Goal: Contribute content

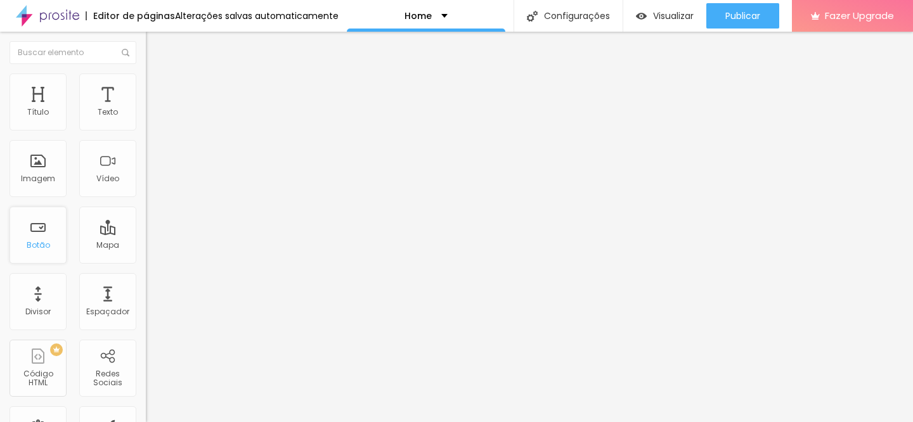
click at [61, 231] on div "Botão" at bounding box center [38, 235] width 57 height 57
click at [44, 239] on div "Botão" at bounding box center [38, 235] width 57 height 57
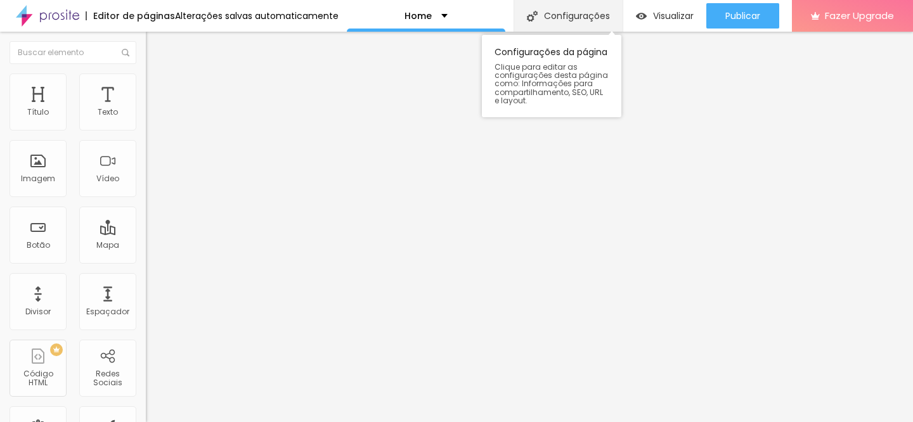
click at [569, 15] on div "Configurações" at bounding box center [568, 16] width 109 height 32
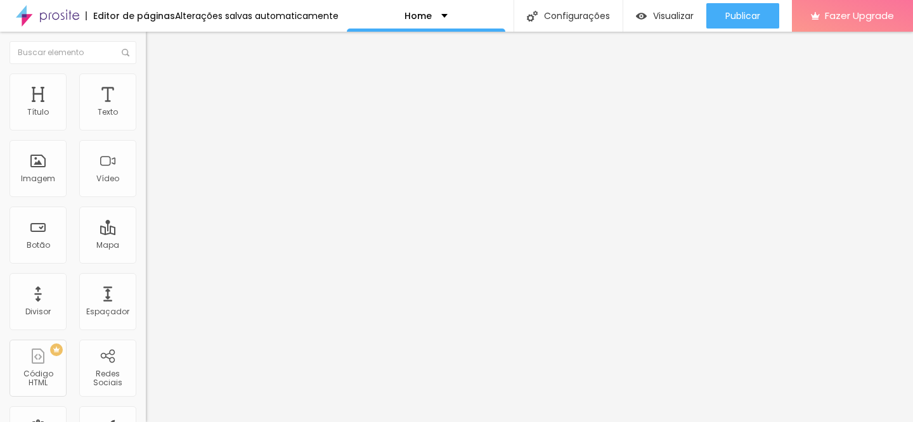
click at [440, 10] on div "Home" at bounding box center [426, 16] width 159 height 32
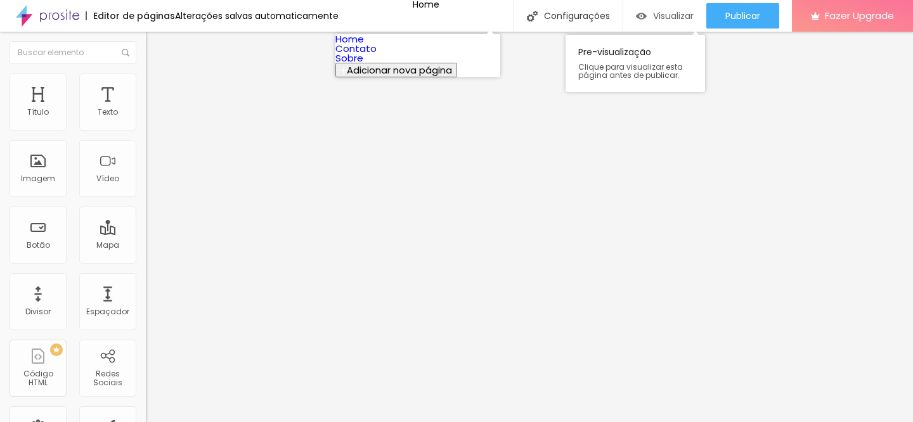
click at [654, 16] on span "Visualizar" at bounding box center [673, 16] width 41 height 10
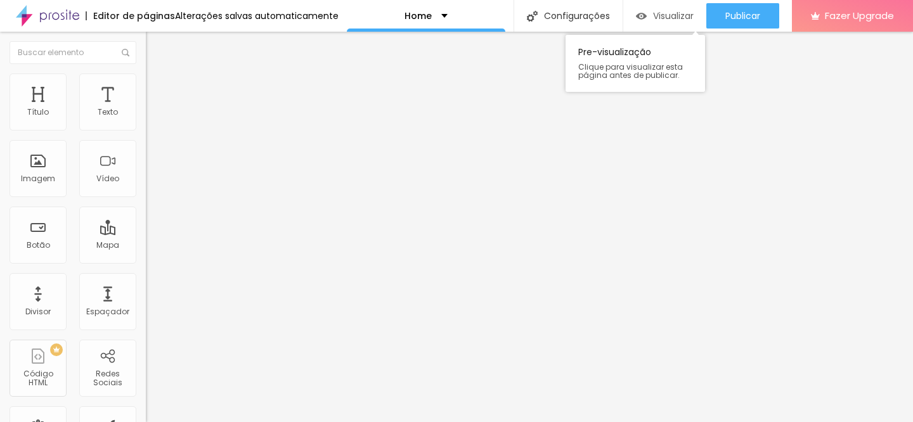
click at [654, 15] on span "Visualizar" at bounding box center [673, 16] width 41 height 10
click at [85, 171] on div "Vídeo" at bounding box center [107, 168] width 57 height 57
click at [146, 119] on input "text" at bounding box center [222, 113] width 152 height 13
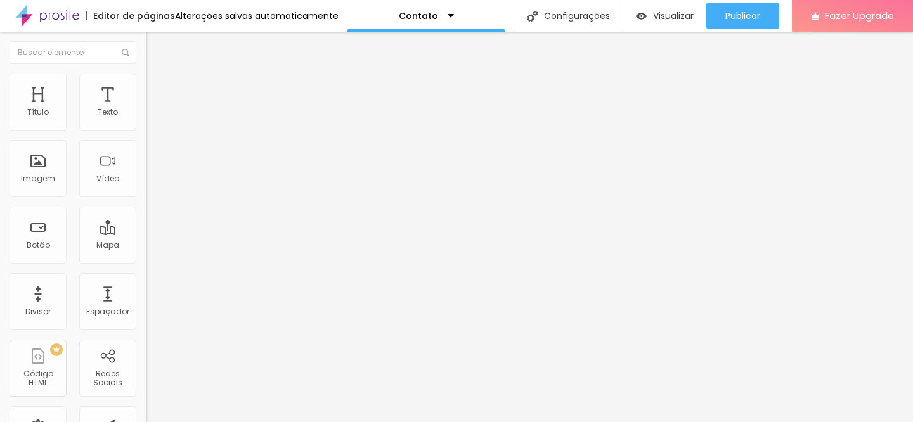
paste input "[URL][DOMAIN_NAME]"
type input "[URL][DOMAIN_NAME]"
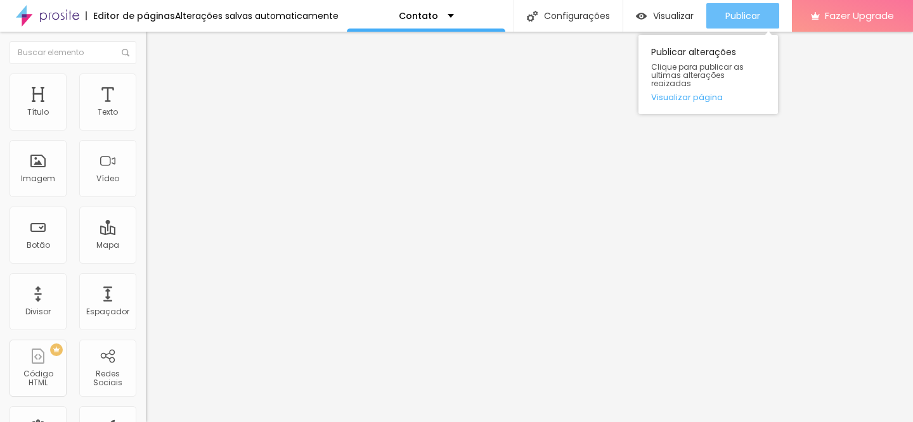
click at [750, 18] on span "Publicar" at bounding box center [742, 16] width 35 height 10
click at [740, 24] on div "Publicar" at bounding box center [742, 15] width 35 height 25
click at [694, 93] on link "Visualizar página" at bounding box center [708, 97] width 114 height 8
click at [742, 16] on span "Publicar" at bounding box center [742, 16] width 35 height 10
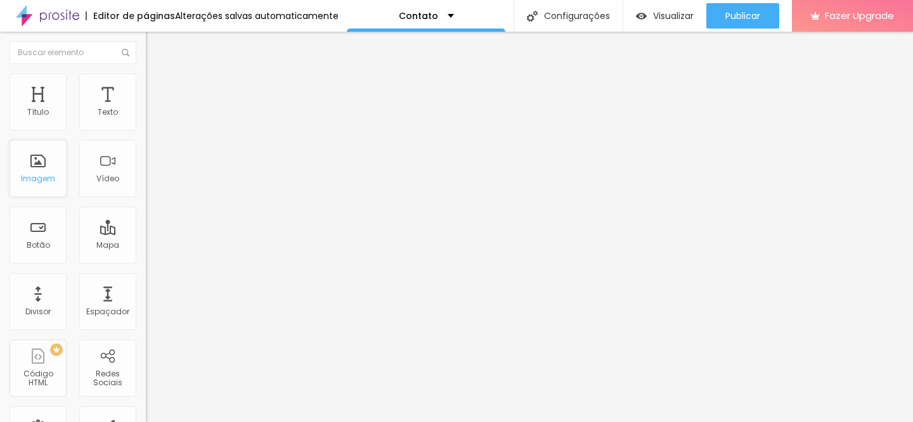
click at [49, 155] on div "Imagem" at bounding box center [38, 168] width 57 height 57
click at [38, 174] on div "Imagem" at bounding box center [38, 178] width 34 height 9
click at [60, 160] on div "Imagem" at bounding box center [38, 168] width 57 height 57
